Goal: Answer question/provide support: Share knowledge or assist other users

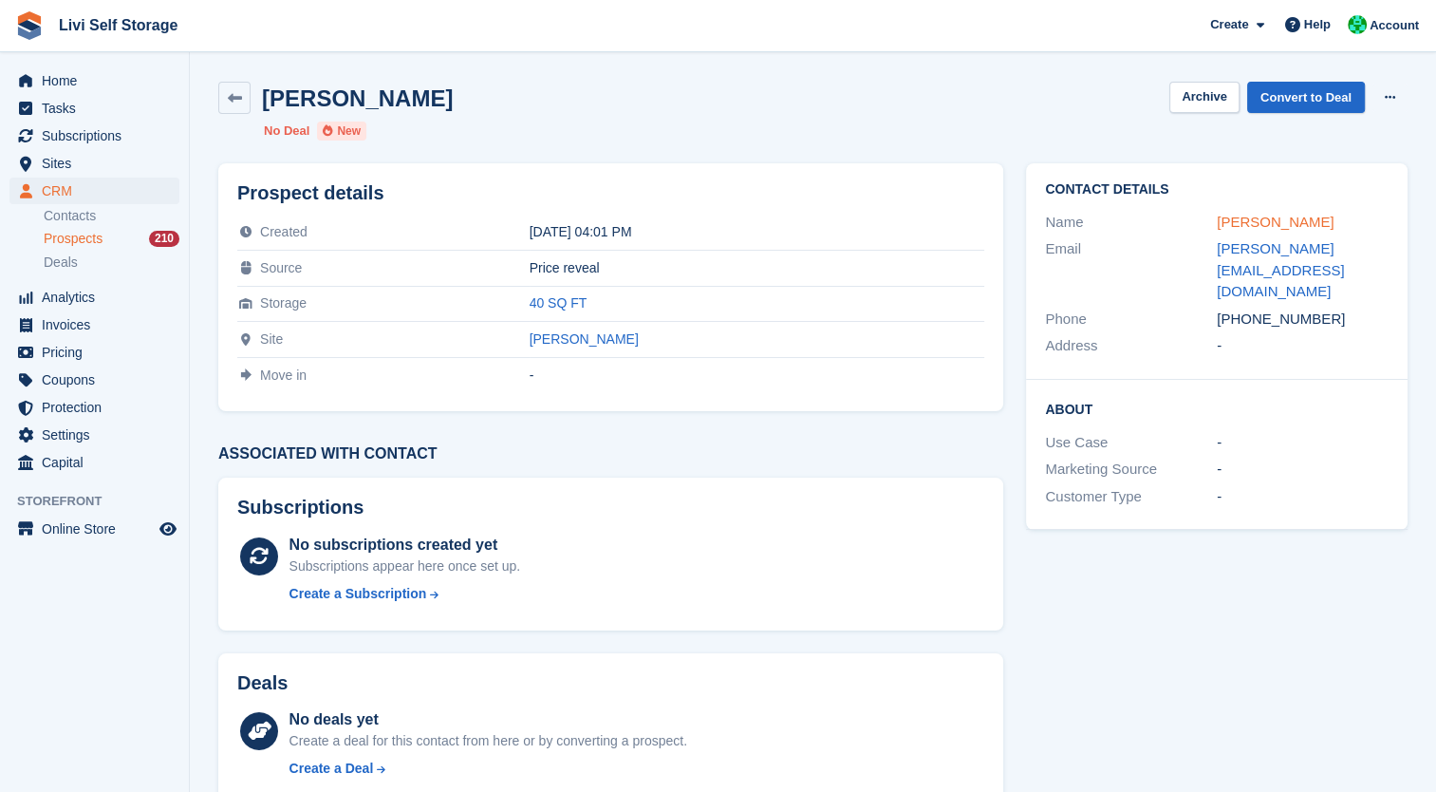
click at [1245, 222] on link "[PERSON_NAME]" at bounding box center [1275, 222] width 117 height 16
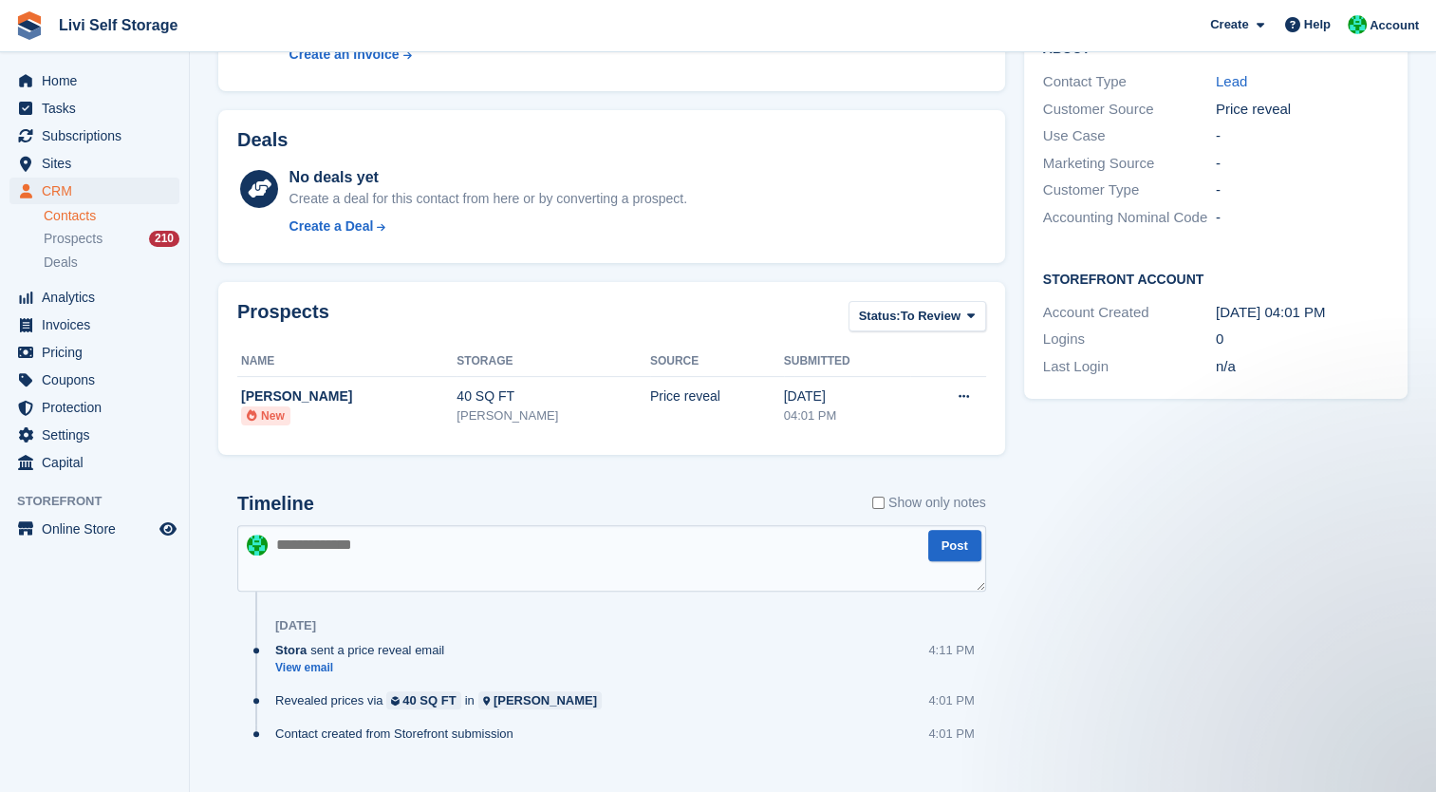
scroll to position [416, 0]
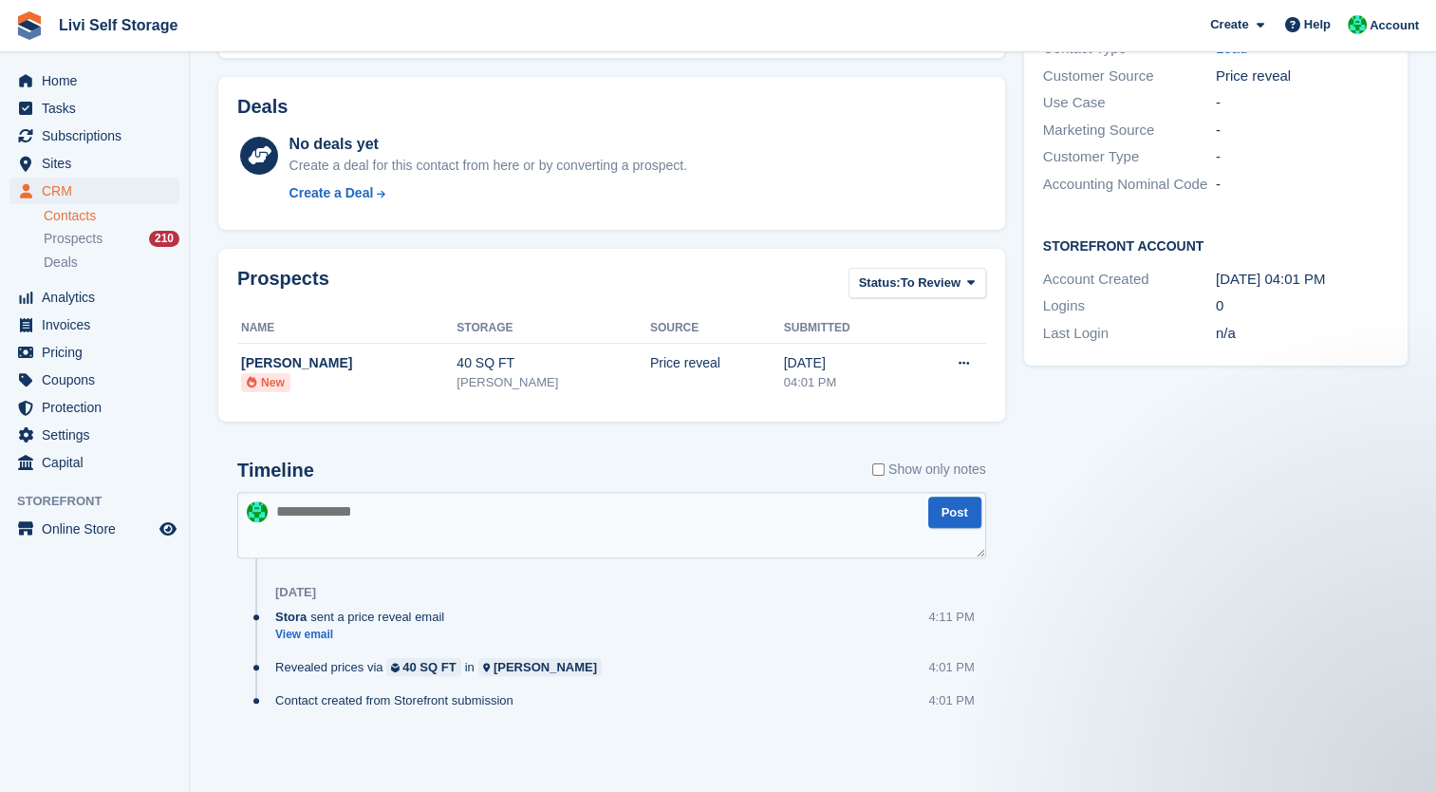
click at [474, 541] on textarea at bounding box center [611, 525] width 749 height 66
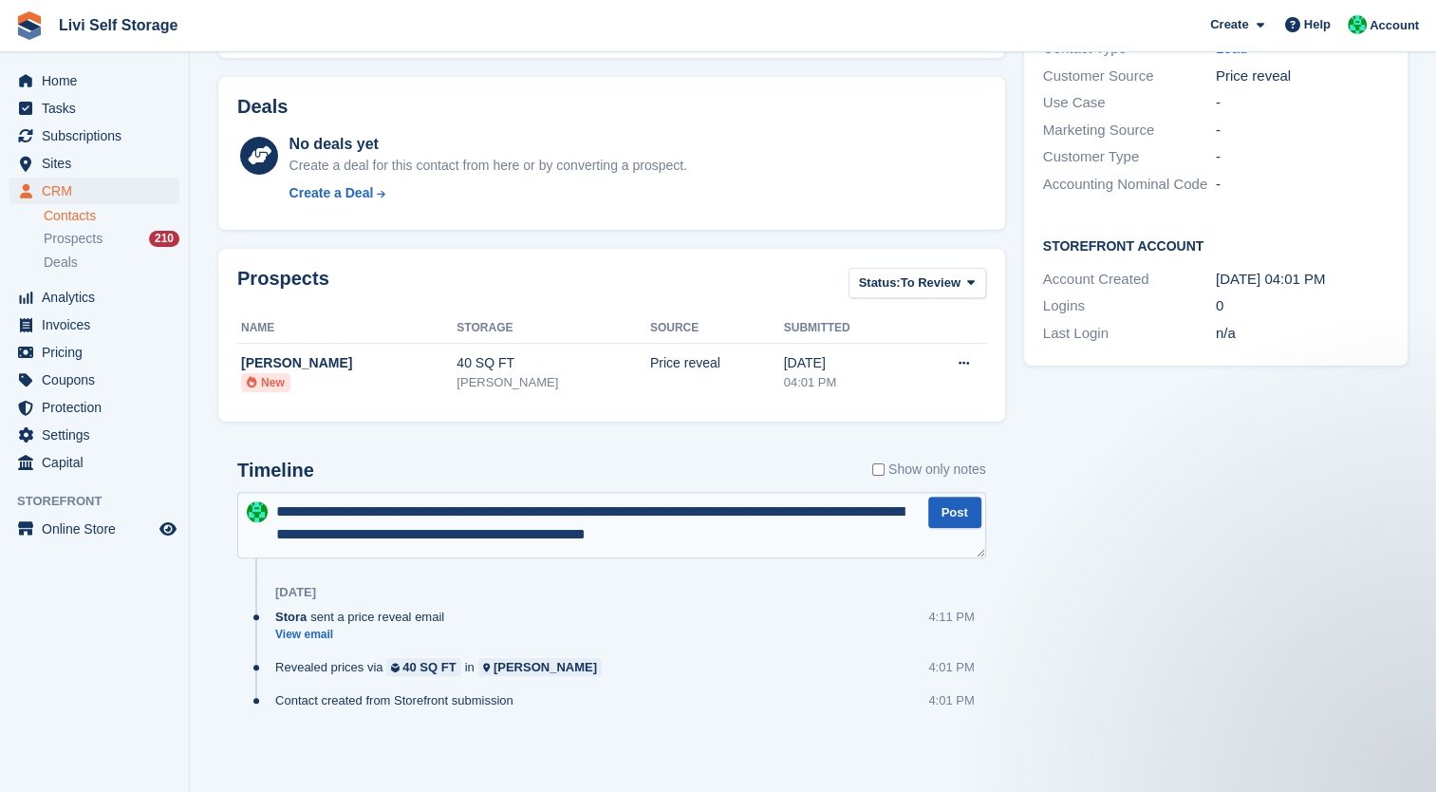
type textarea "**********"
click at [949, 512] on button "Post" at bounding box center [954, 511] width 53 height 31
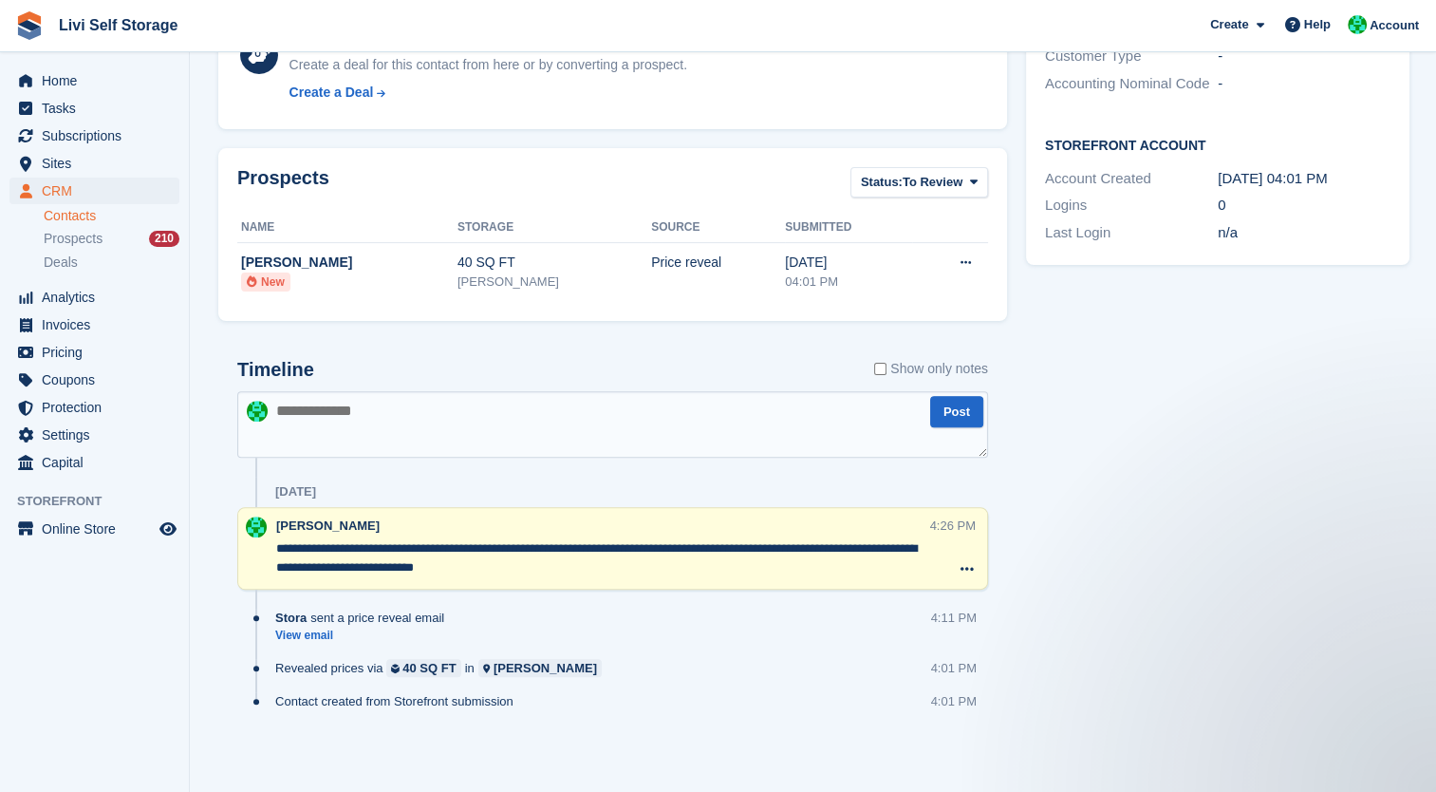
scroll to position [0, 0]
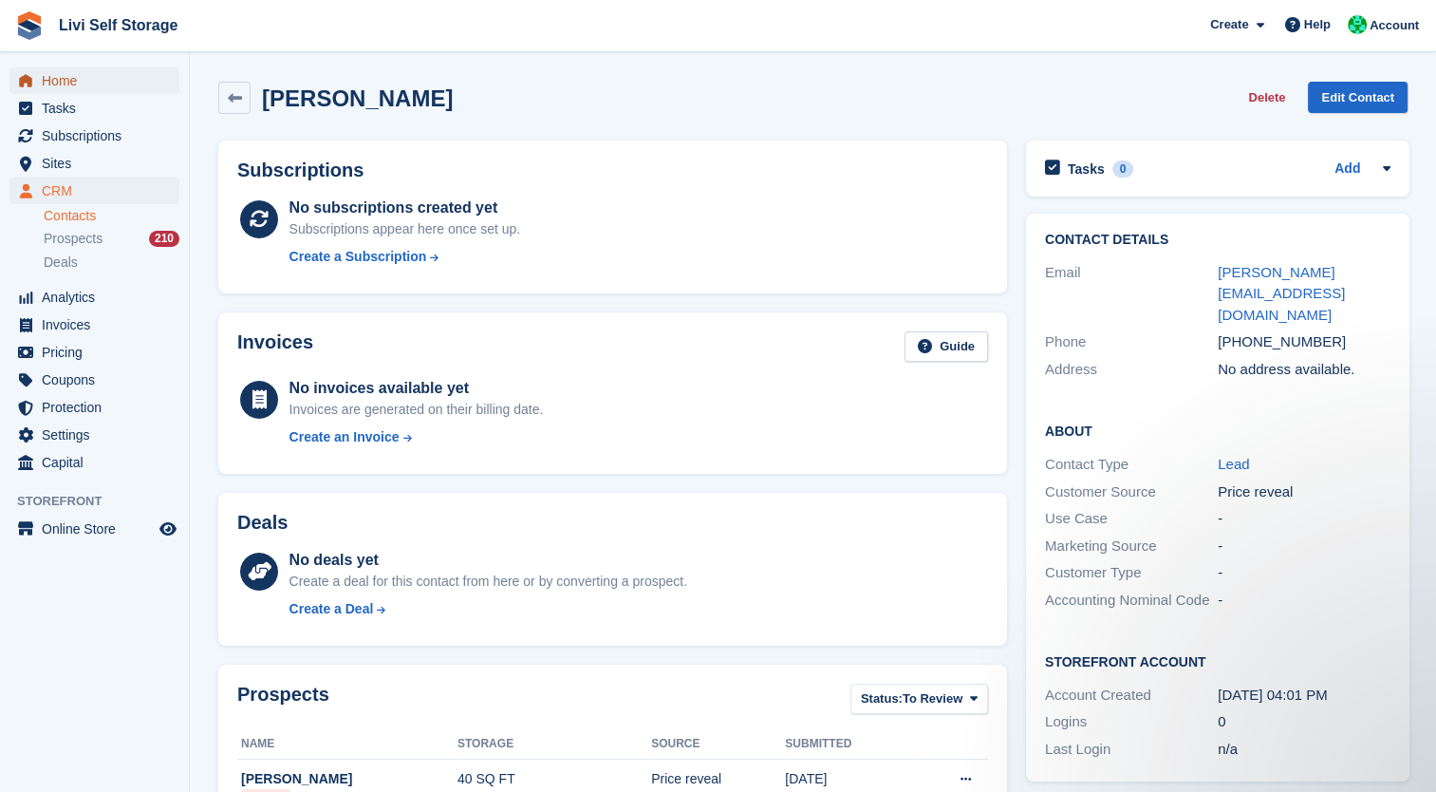
click at [57, 84] on span "Home" at bounding box center [99, 80] width 114 height 27
